Goal: Task Accomplishment & Management: Manage account settings

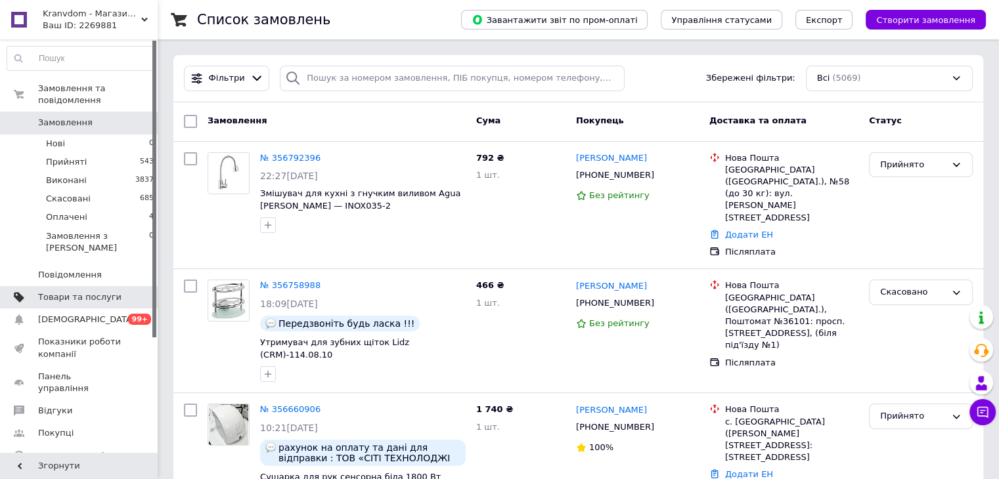
click at [82, 292] on span "Товари та послуги" at bounding box center [79, 298] width 83 height 12
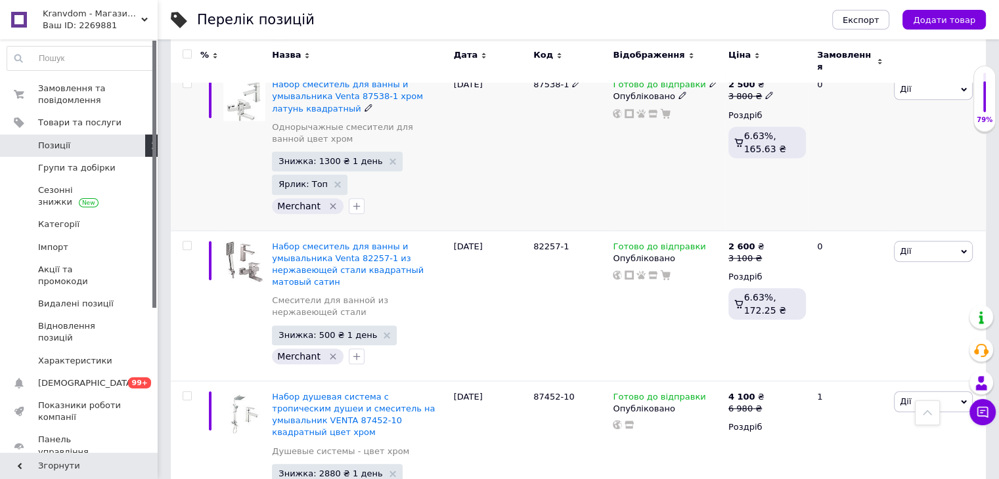
scroll to position [1313, 0]
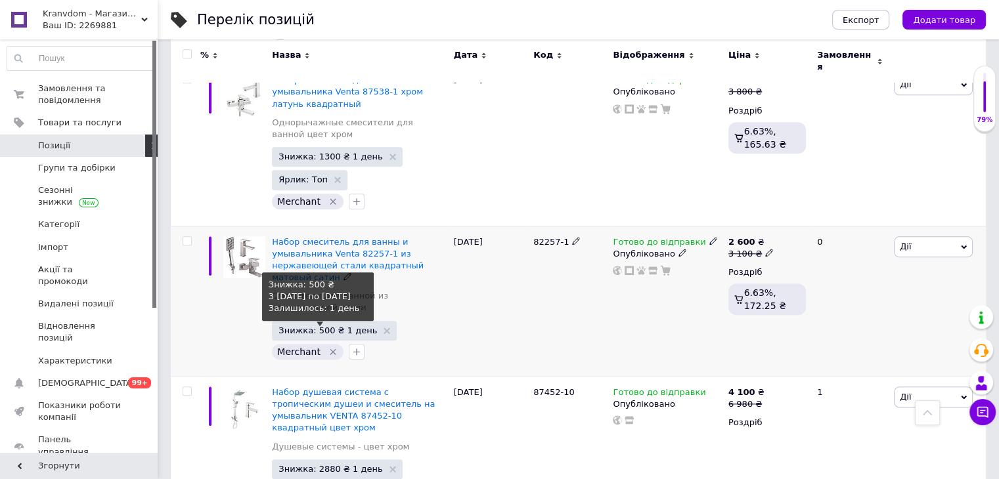
click at [333, 326] on span "Знижка: 500 ₴ 1 день" at bounding box center [327, 330] width 98 height 9
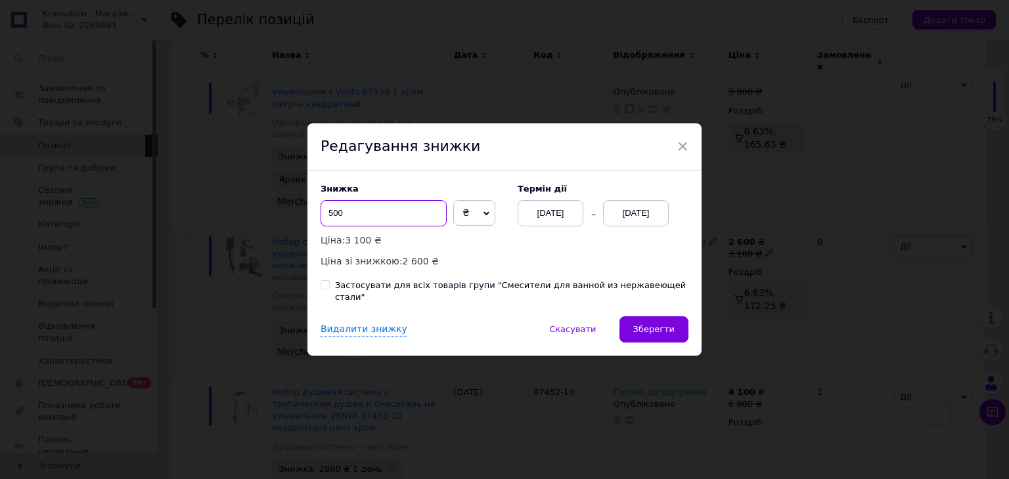
click at [348, 223] on input "500" at bounding box center [383, 213] width 126 height 26
type input "5"
type input "600"
click at [652, 324] on span "Зберегти" at bounding box center [653, 329] width 41 height 10
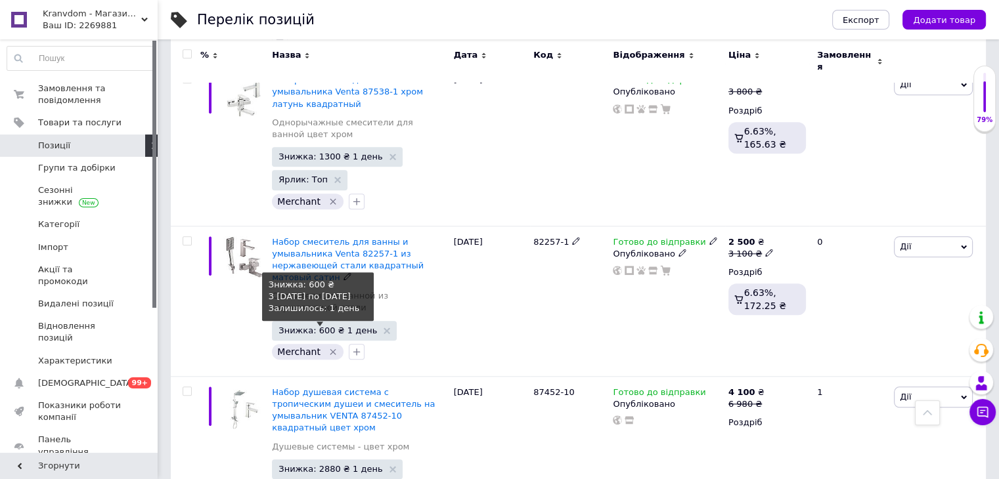
click at [322, 326] on span "Знижка: 600 ₴ 1 день" at bounding box center [327, 330] width 98 height 9
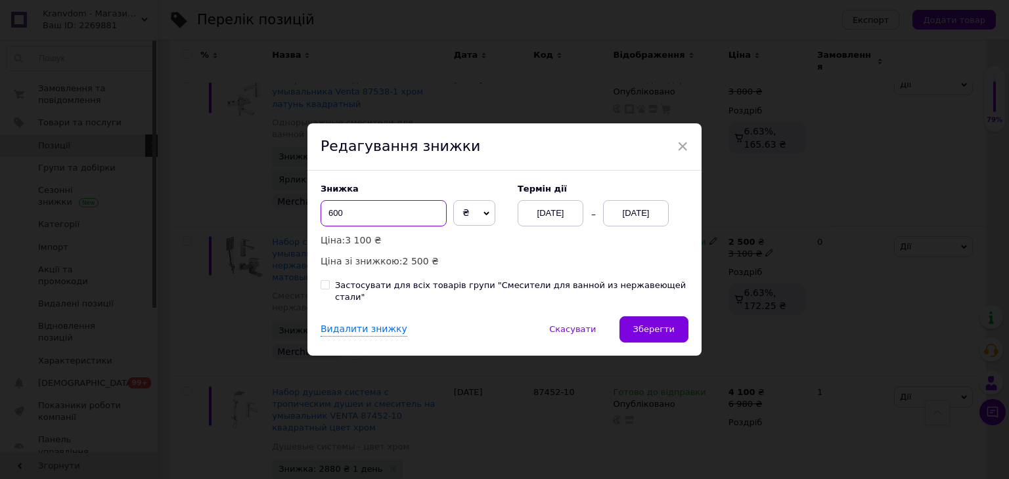
click at [356, 221] on input "600" at bounding box center [383, 213] width 126 height 26
type input "6"
type input "500"
click at [651, 328] on span "Зберегти" at bounding box center [653, 329] width 41 height 10
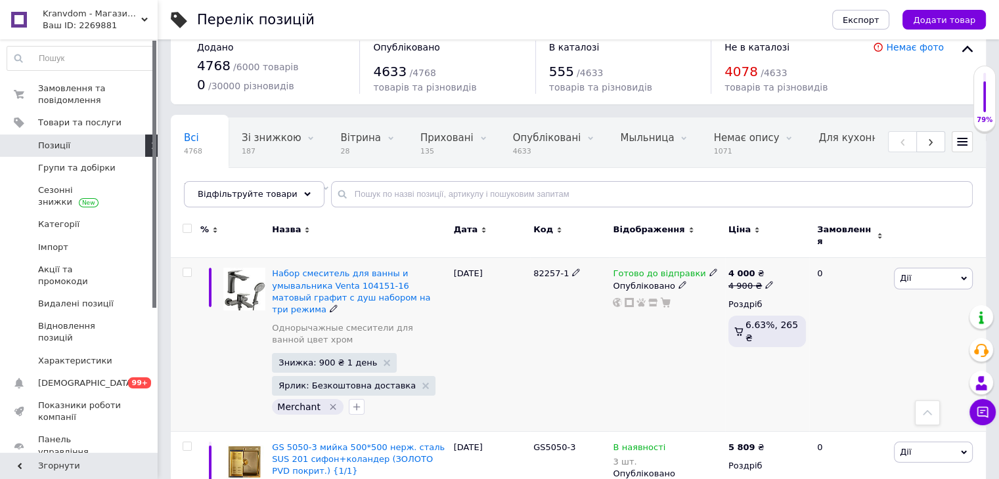
scroll to position [0, 0]
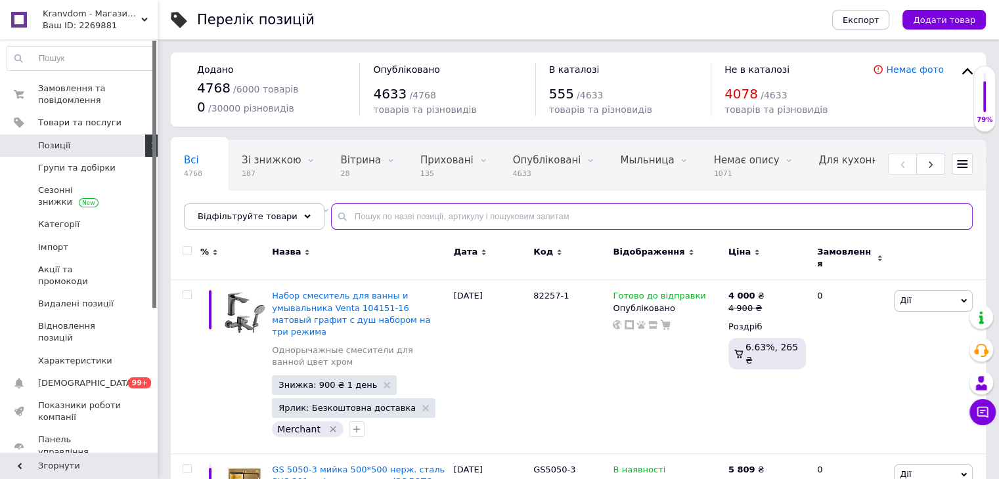
click at [357, 221] on input "text" at bounding box center [651, 217] width 641 height 26
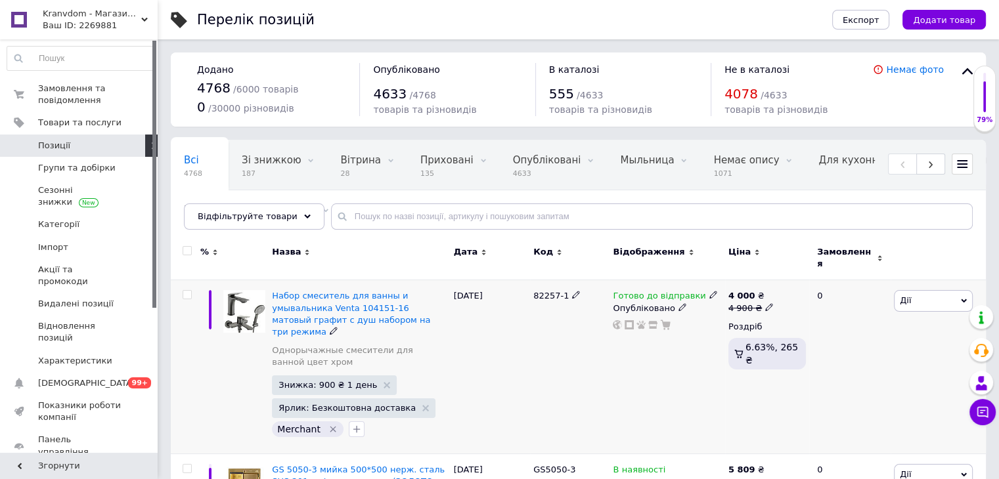
click at [356, 280] on div "Набор смеситель для ванны и умывальника Venta 104151-16 матовый графит с душ на…" at bounding box center [359, 367] width 181 height 174
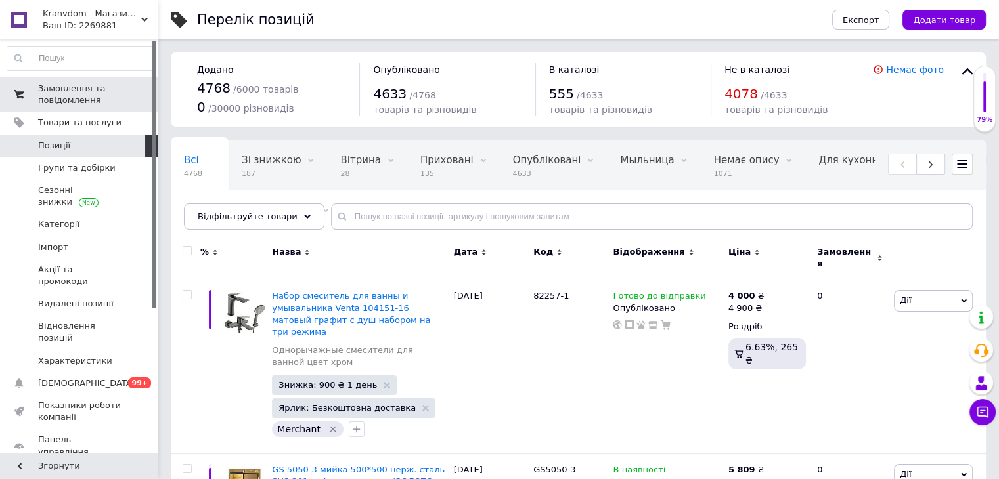
click at [88, 103] on span "Замовлення та повідомлення" at bounding box center [79, 95] width 83 height 24
